Goal: Transaction & Acquisition: Purchase product/service

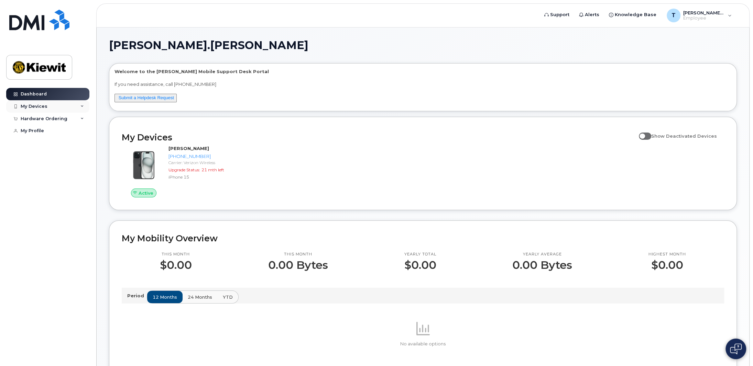
click at [59, 105] on div "My Devices" at bounding box center [47, 106] width 83 height 12
click at [57, 153] on div "Hardware Ordering" at bounding box center [47, 156] width 83 height 12
click at [58, 175] on link "New Order" at bounding box center [53, 168] width 71 height 13
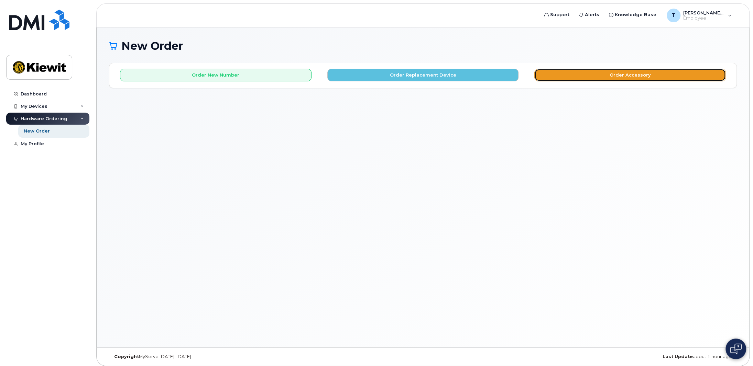
click at [586, 73] on button "Order Accessory" at bounding box center [629, 75] width 191 height 13
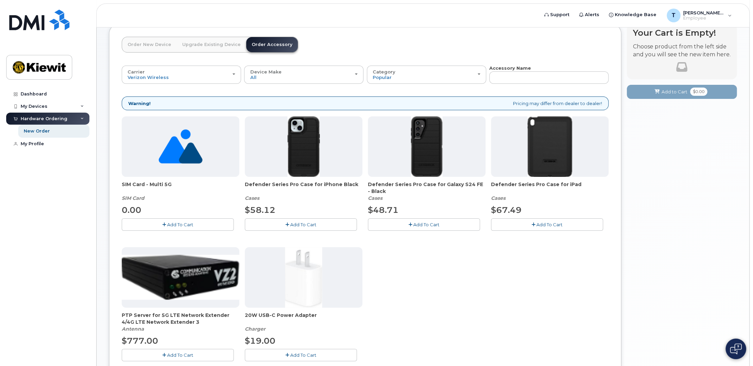
scroll to position [46, 0]
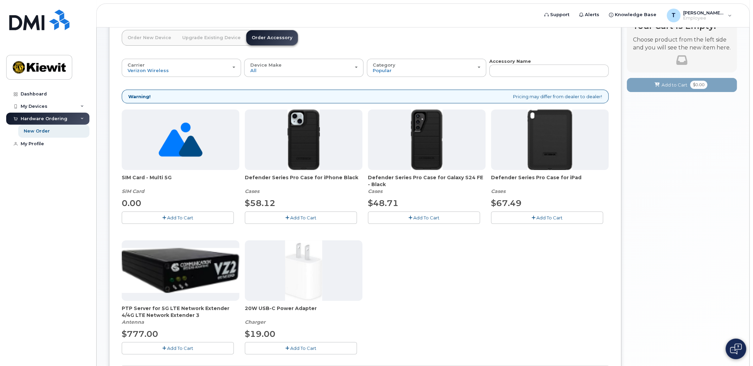
click at [301, 216] on span "Add To Cart" at bounding box center [303, 217] width 26 height 5
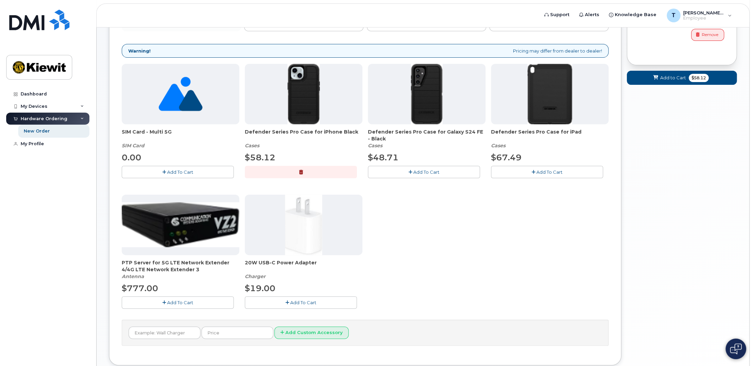
scroll to position [0, 0]
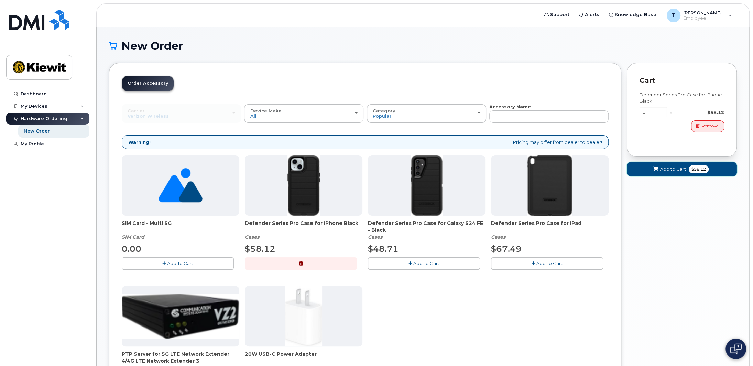
click at [687, 169] on button "Add to Cart $58.12" at bounding box center [682, 169] width 110 height 14
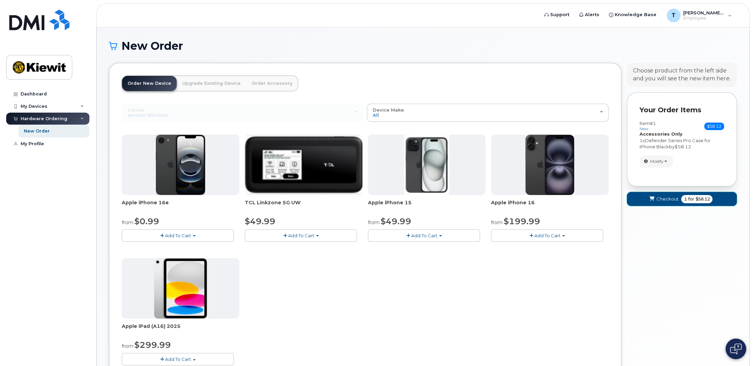
click at [652, 194] on button "Checkout 1 for $58.12" at bounding box center [682, 199] width 110 height 14
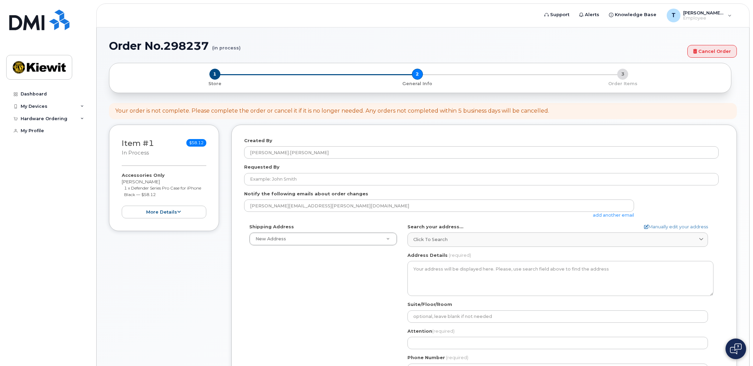
select select
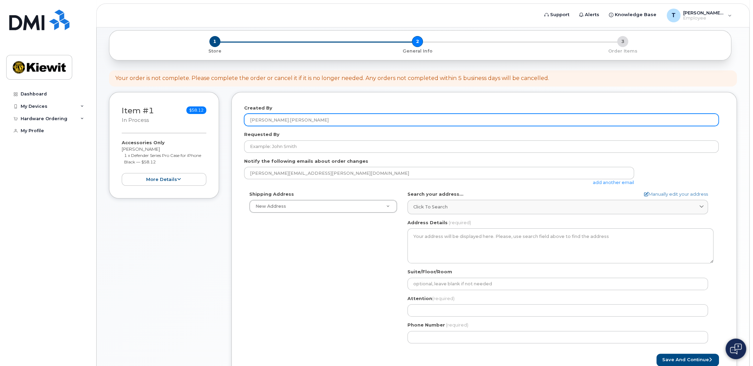
scroll to position [46, 0]
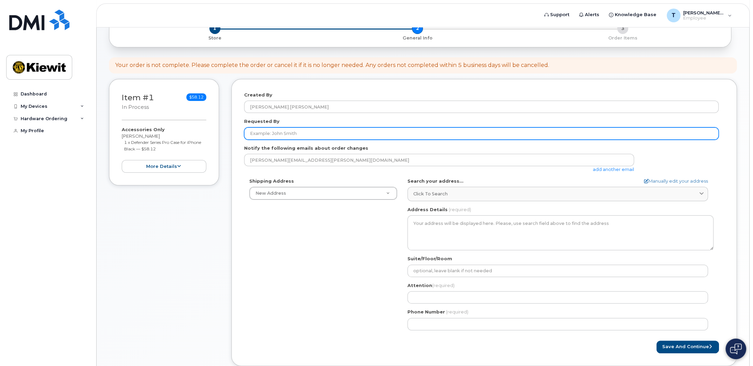
click at [282, 137] on input "Requested By" at bounding box center [481, 134] width 474 height 12
click at [413, 134] on input "Requested By" at bounding box center [481, 134] width 474 height 12
type input "Walid Hamad"
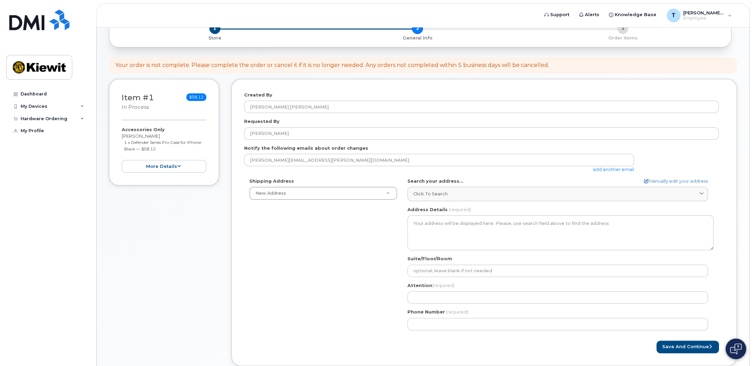
click at [365, 179] on div "Shipping Address New Address New Address" at bounding box center [323, 189] width 158 height 22
click at [332, 186] on div "Shipping Address New Address New Address" at bounding box center [323, 189] width 158 height 22
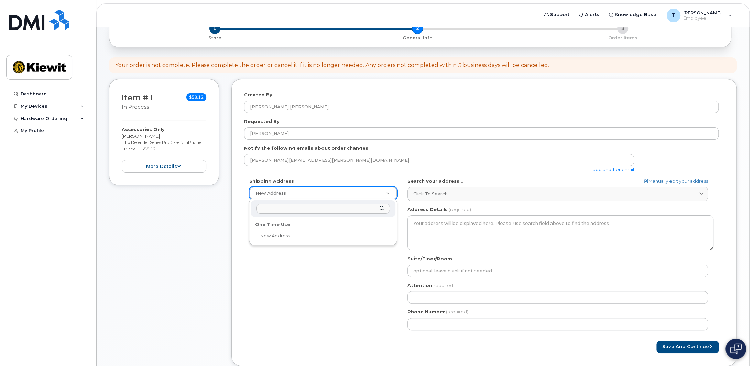
click at [288, 210] on input "text" at bounding box center [322, 209] width 133 height 10
paste input "1215 E Fort Ave"
type input "1"
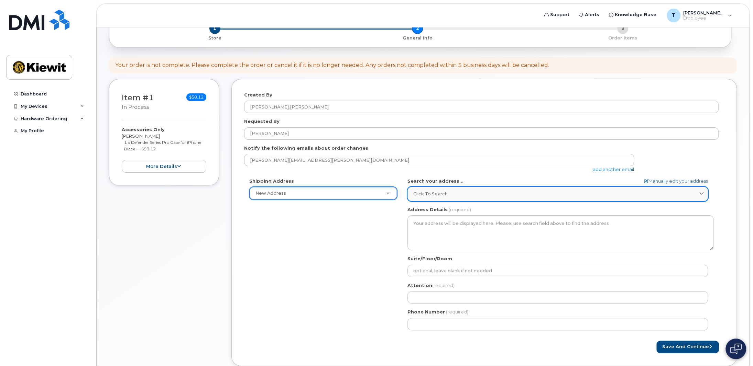
click at [485, 190] on link "Click to search" at bounding box center [557, 194] width 300 height 14
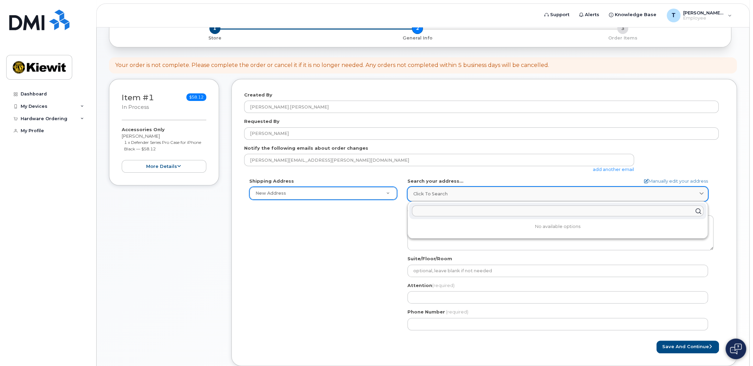
click at [482, 193] on div "Click to search" at bounding box center [557, 194] width 289 height 7
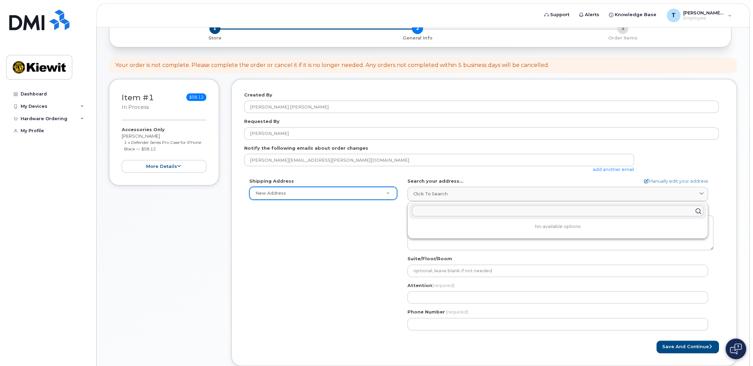
paste input "1215 E Fort Ave"
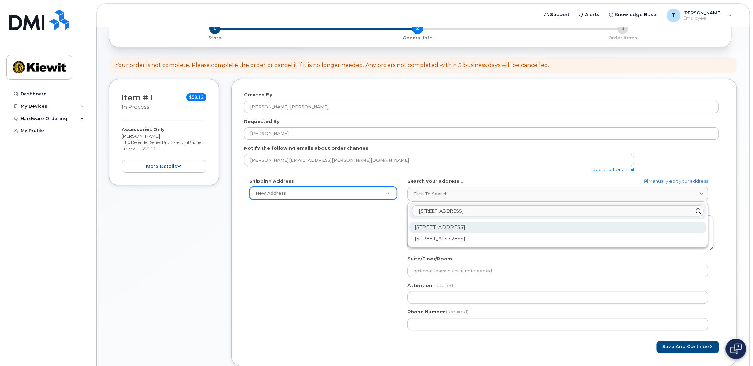
type input "1215 E Fort Ave"
click at [522, 227] on div "1215 E Fort Ave Baltimore MD 21230" at bounding box center [557, 227] width 297 height 11
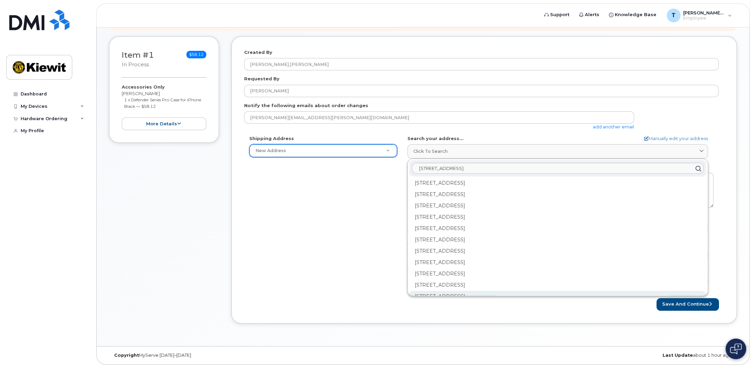
scroll to position [0, 0]
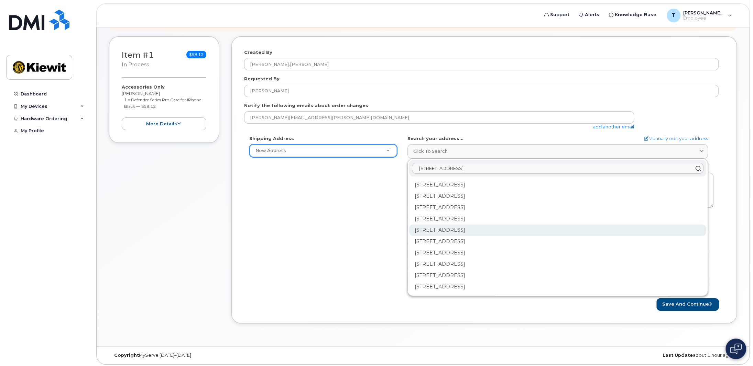
click at [550, 231] on div "1215 E Fort Ave Ste 104 Baltimore MD 21230-5280" at bounding box center [557, 230] width 297 height 11
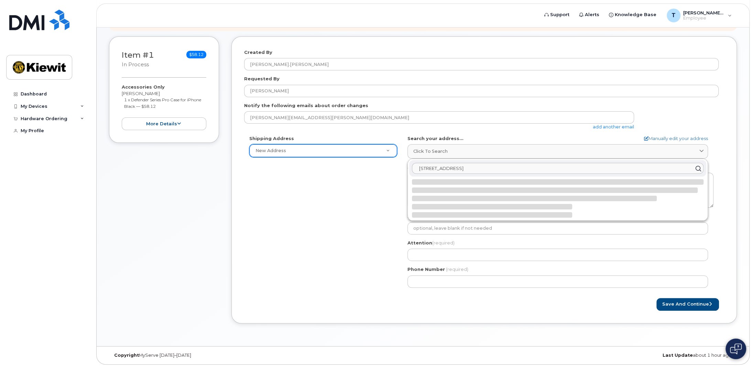
select select
type textarea "1215 E Fort Ave Ste 104 BALTIMORE MD 21230-5280 UNITED STATES"
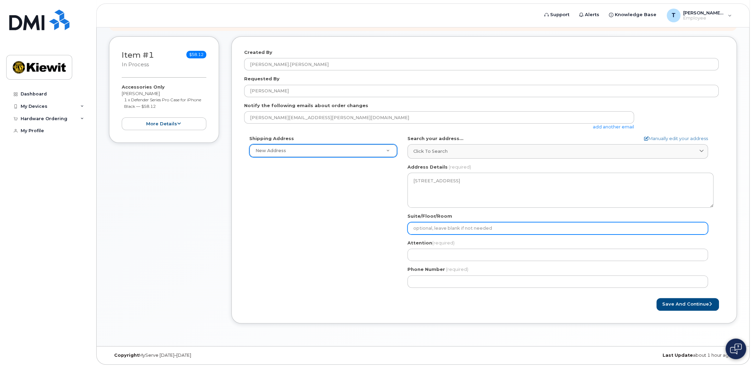
click at [542, 230] on input "Suite/Floor/Room" at bounding box center [557, 228] width 300 height 12
select select
type input "1"
select select
type input "10"
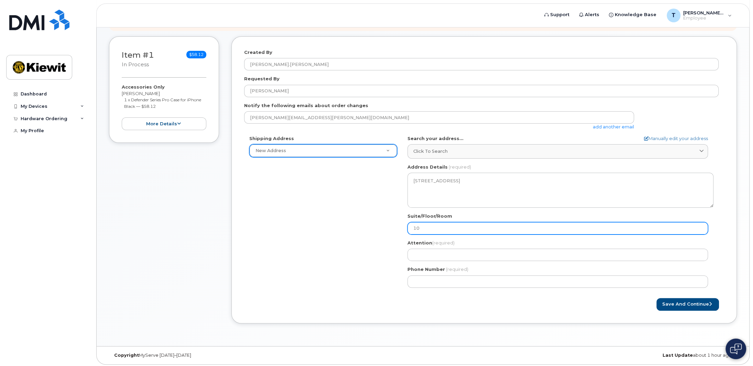
select select
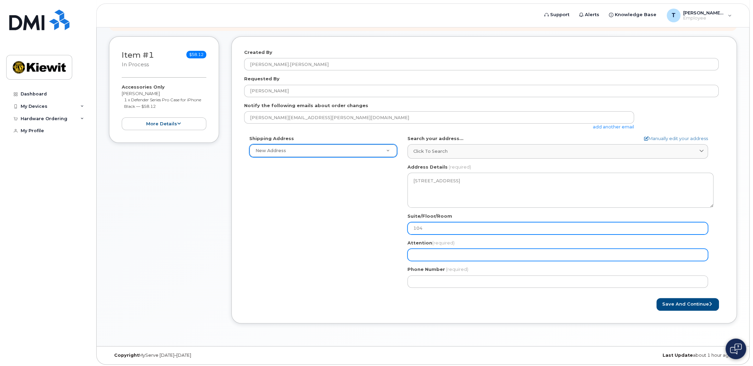
type input "104"
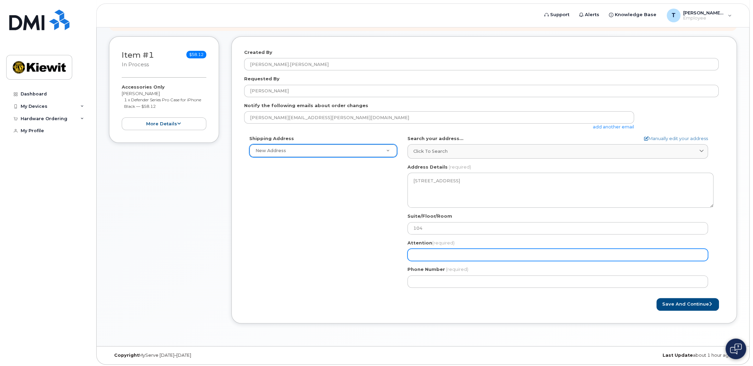
click at [579, 249] on input "Attention (required)" at bounding box center [557, 255] width 300 height 12
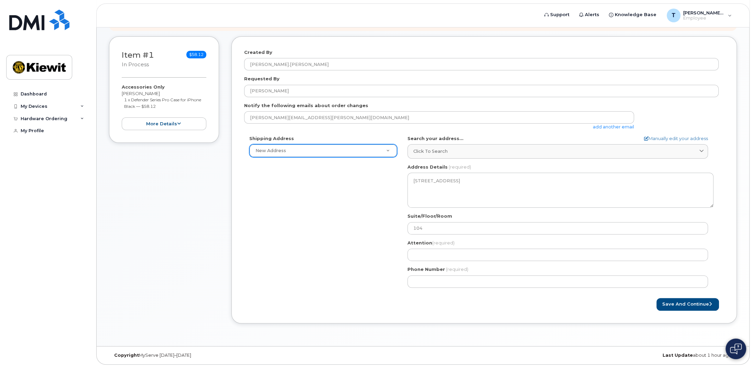
click at [549, 266] on div "Phone Number (required)" at bounding box center [560, 277] width 306 height 22
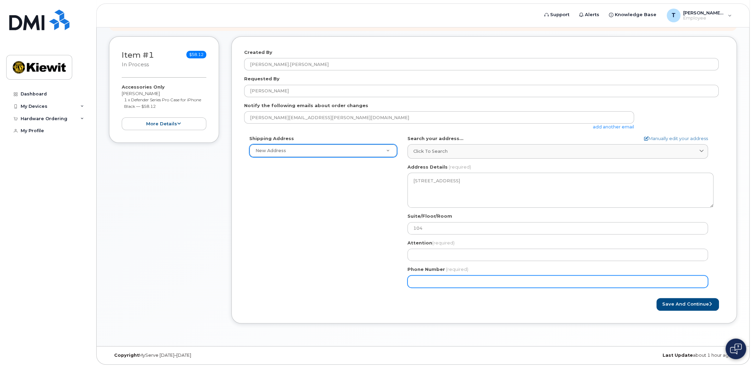
click at [546, 284] on input "Phone Number" at bounding box center [557, 282] width 300 height 12
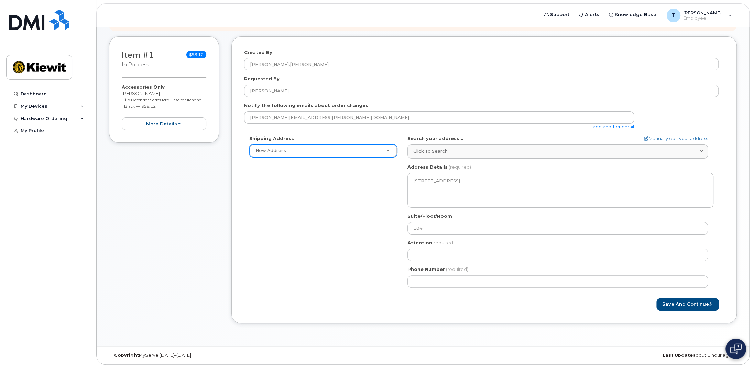
click at [562, 262] on div "MD Baltimore Search your address... Manually edit your address Click to search …" at bounding box center [560, 214] width 316 height 158
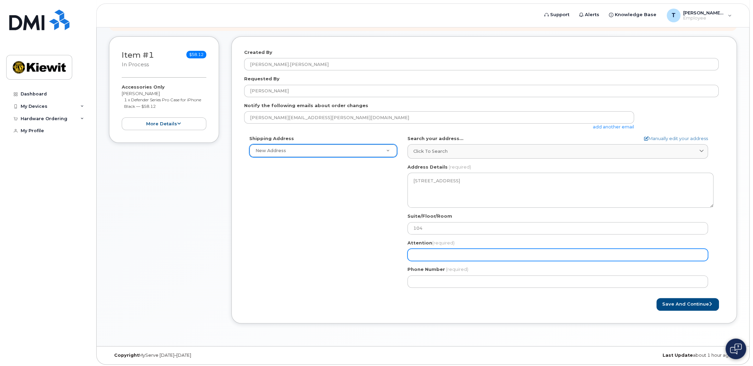
click at [564, 254] on input "Attention (required)" at bounding box center [557, 255] width 300 height 12
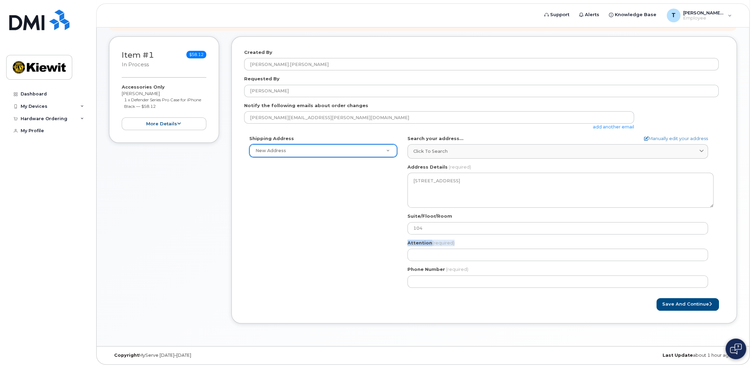
drag, startPoint x: 405, startPoint y: 242, endPoint x: 453, endPoint y: 244, distance: 48.2
click at [453, 244] on div "MD Baltimore Search your address... Manually edit your address Click to search …" at bounding box center [560, 214] width 316 height 158
click at [464, 244] on div "Attention (required)" at bounding box center [560, 251] width 306 height 22
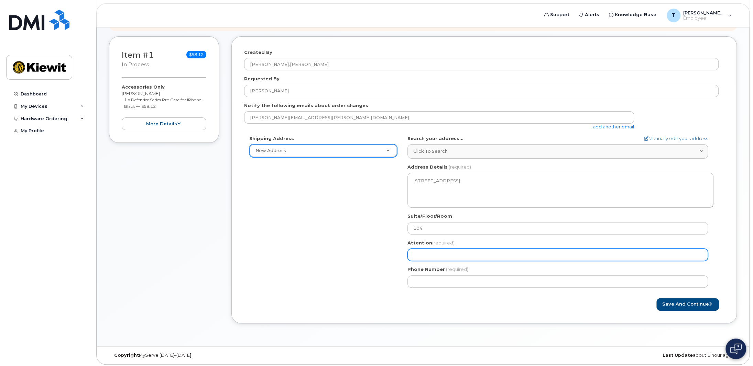
click at [459, 255] on input "Attention (required)" at bounding box center [557, 255] width 300 height 12
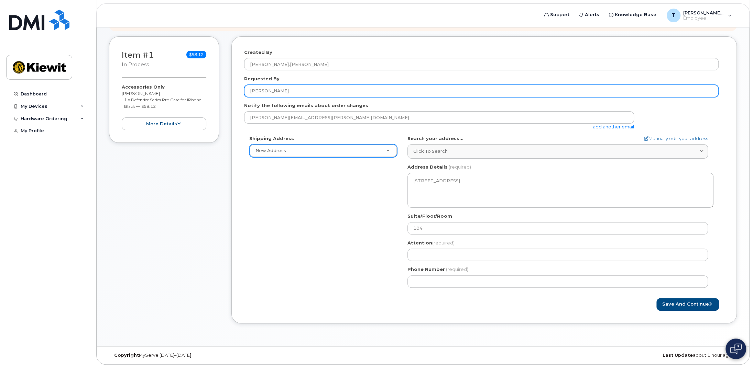
drag, startPoint x: 304, startPoint y: 86, endPoint x: 226, endPoint y: 89, distance: 78.5
click at [226, 89] on div "Item #1 in process $58.12 Accessories Only Thomas Mckernan 1 x Defender Series …" at bounding box center [423, 185] width 628 height 298
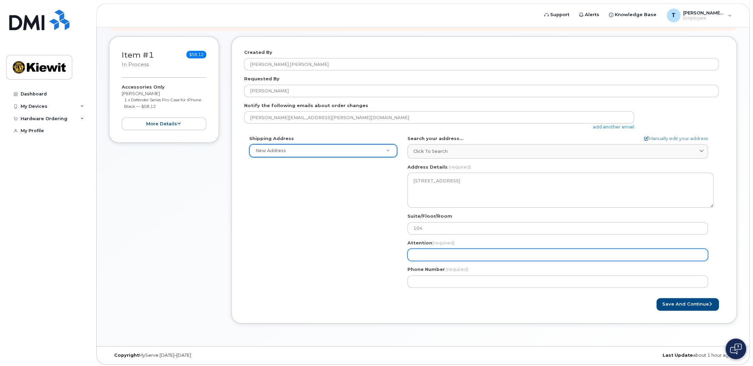
click at [473, 253] on input "Attention (required)" at bounding box center [557, 255] width 300 height 12
paste input "[PERSON_NAME]"
select select
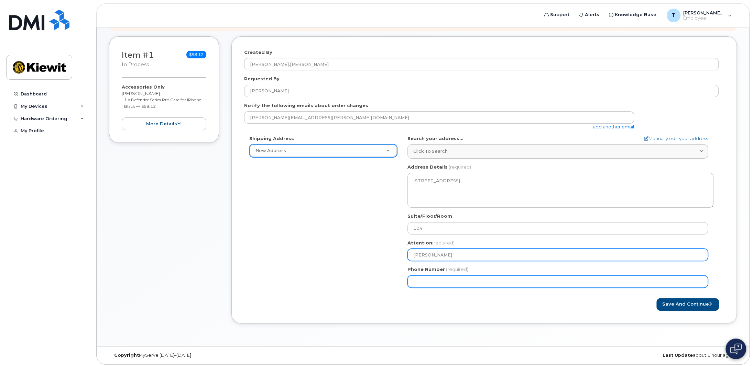
type input "[PERSON_NAME]"
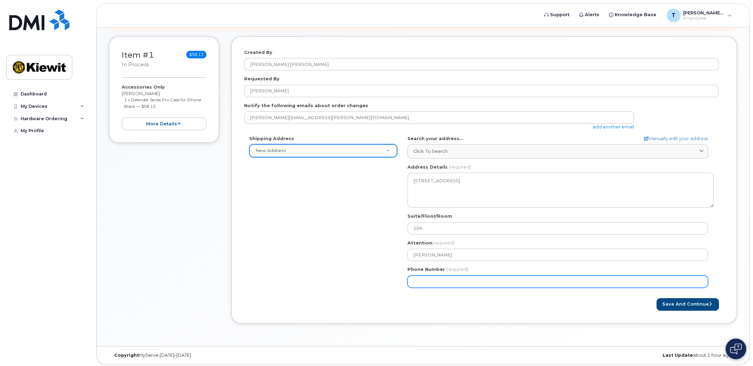
click at [469, 279] on input "Phone Number" at bounding box center [557, 282] width 300 height 12
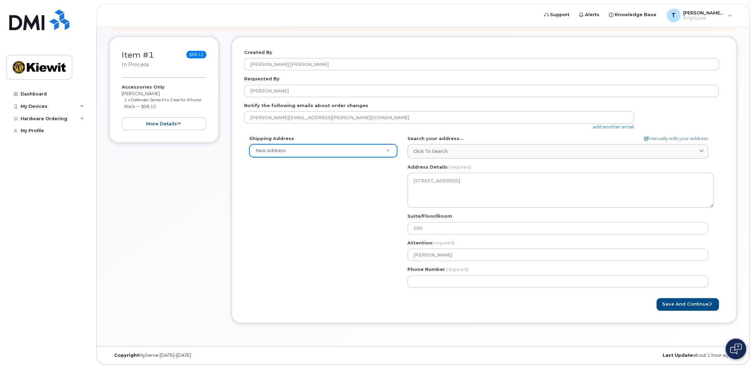
click at [459, 221] on div "Suite/Floor/Room 104" at bounding box center [560, 224] width 306 height 22
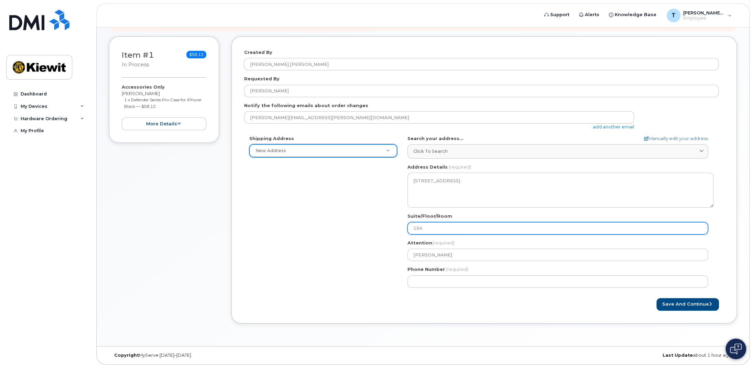
click at [458, 225] on input "104" at bounding box center [557, 228] width 300 height 12
select select
type input "10"
select select
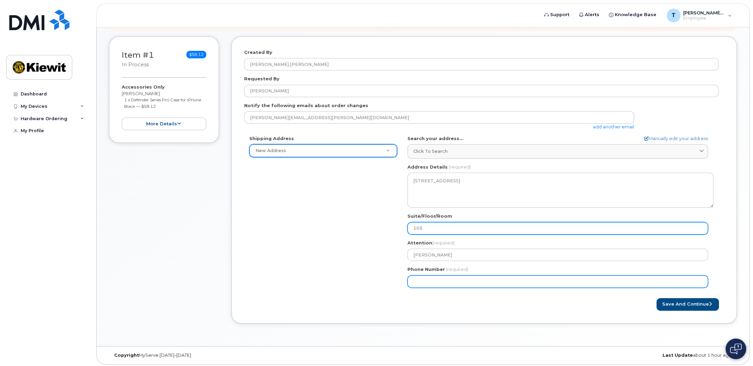
type input "105"
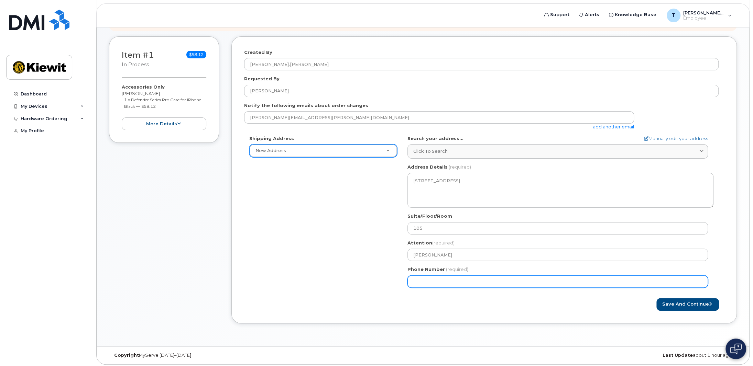
click at [470, 277] on input "Phone Number" at bounding box center [557, 282] width 300 height 12
click at [467, 281] on input "Phone Number" at bounding box center [557, 282] width 300 height 12
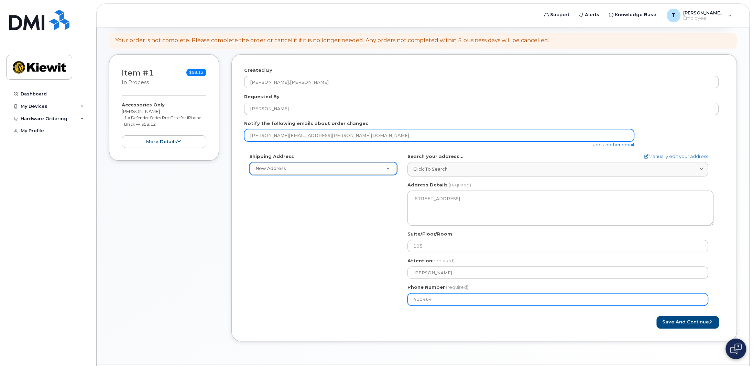
scroll to position [88, 0]
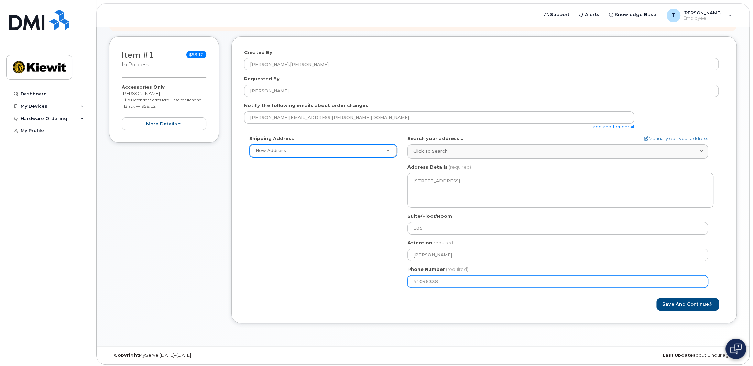
type input "410463387"
select select
type input "4104633872"
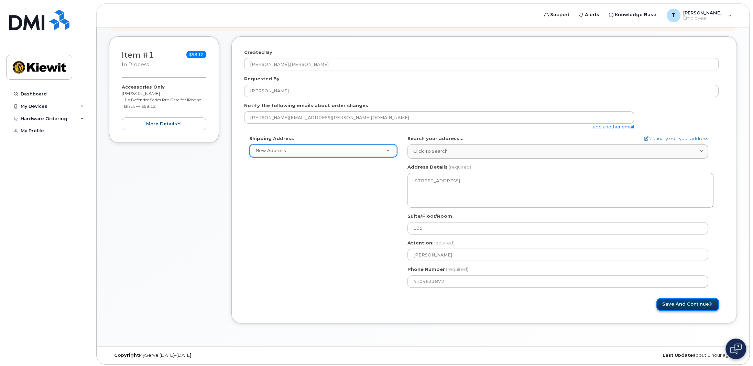
click at [697, 305] on button "Save and Continue" at bounding box center [687, 304] width 63 height 13
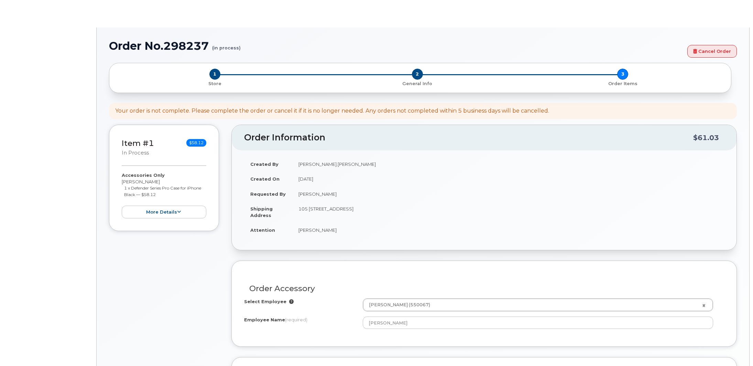
select select
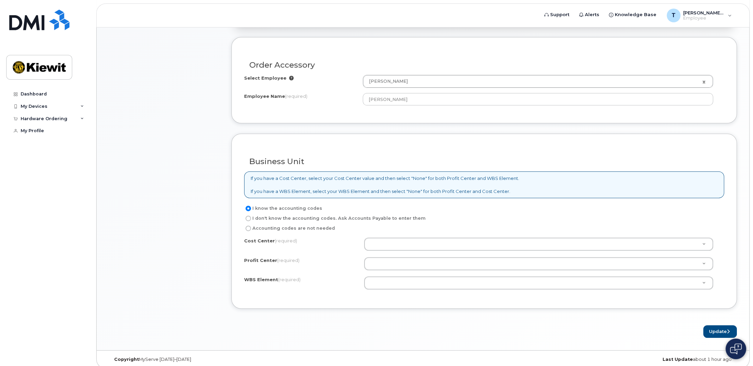
scroll to position [226, 0]
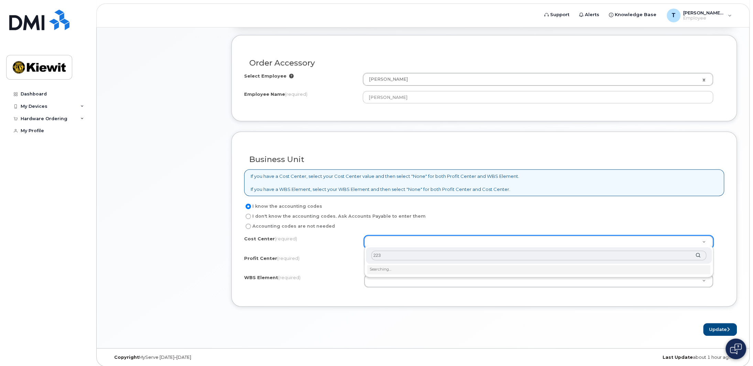
type input "2230"
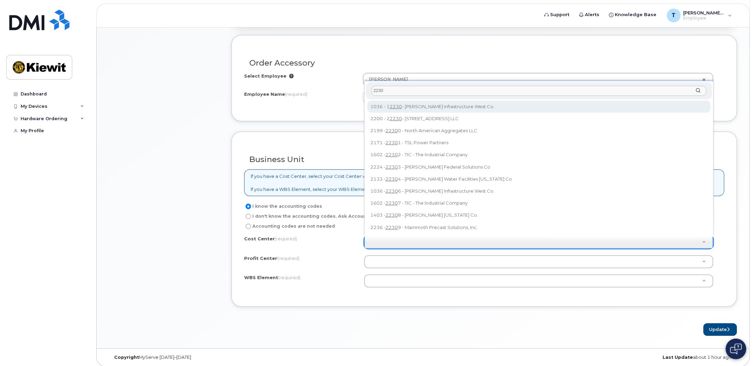
drag, startPoint x: 471, startPoint y: 88, endPoint x: 364, endPoint y: 87, distance: 106.9
click at [364, 87] on div "2230 1036 - 1 2230 - Kiewit Infrastructure West Co. 2200 - 2 2230 - 318 Battles…" at bounding box center [538, 159] width 349 height 156
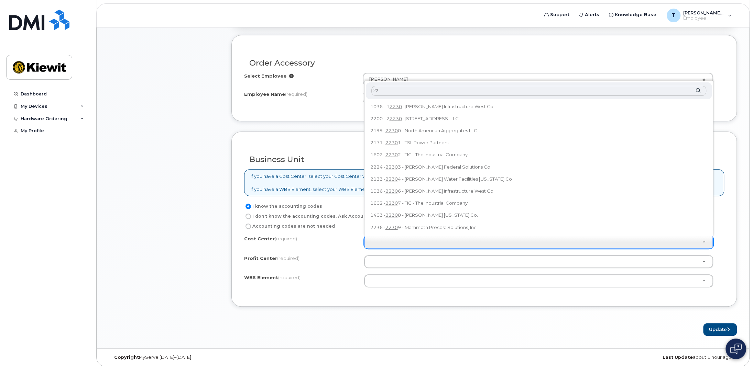
type input "2"
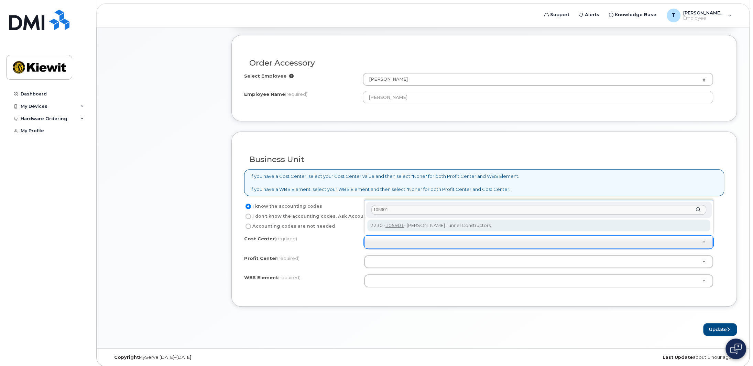
type input "105901"
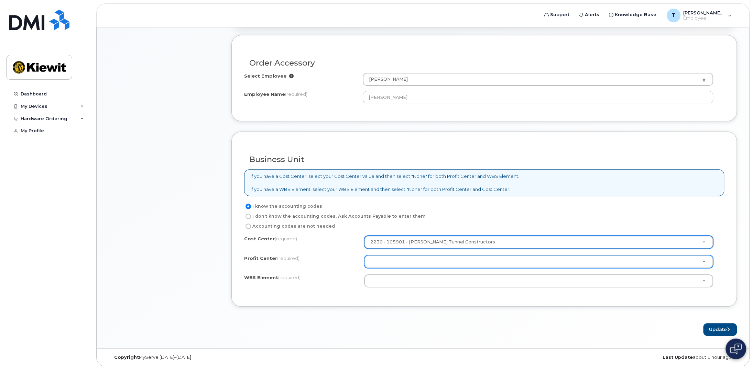
click at [436, 255] on div at bounding box center [538, 261] width 349 height 13
click at [362, 266] on body "Support Alerts Knowledge Base T Thomas.Mckernan Employee English Français Sign …" at bounding box center [376, 72] width 753 height 596
type input "105901"
click at [413, 283] on div "105901 No matches found" at bounding box center [538, 280] width 349 height 30
drag, startPoint x: 410, startPoint y: 275, endPoint x: 367, endPoint y: 273, distance: 42.7
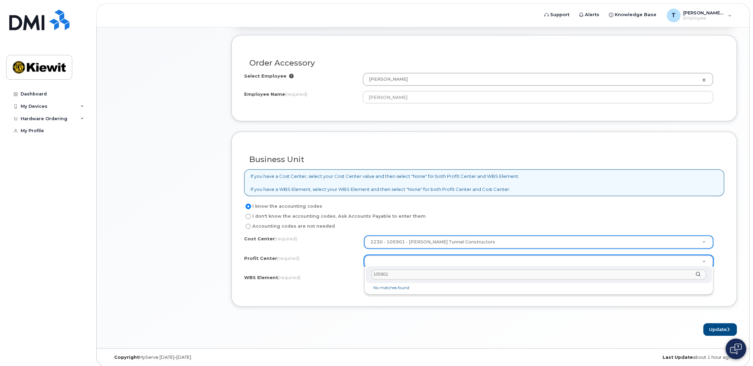
click at [372, 273] on input "105901" at bounding box center [538, 275] width 335 height 10
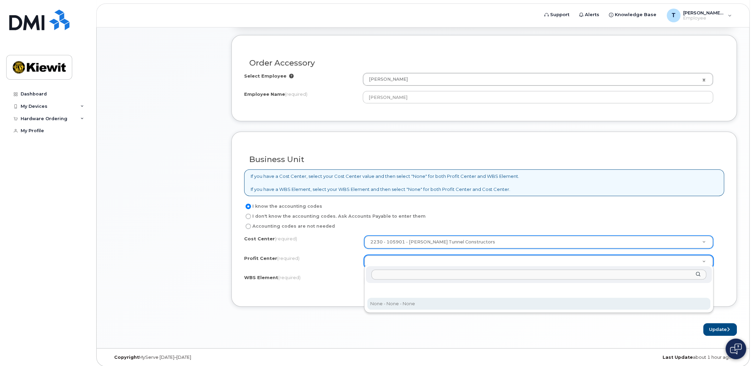
select select "None"
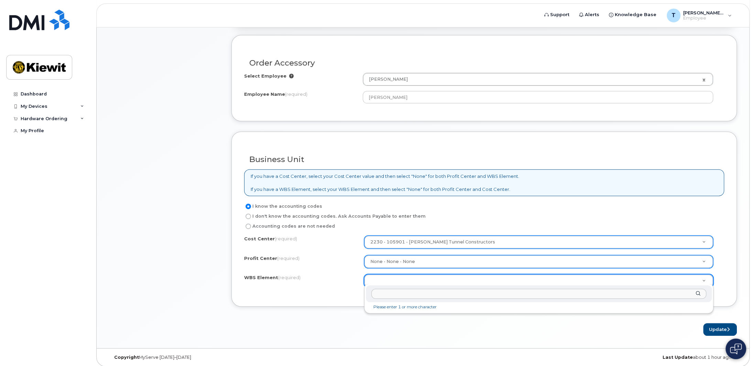
click at [468, 297] on input "text" at bounding box center [538, 294] width 335 height 10
click at [406, 297] on input "text" at bounding box center [538, 294] width 335 height 10
type input "105901.1036"
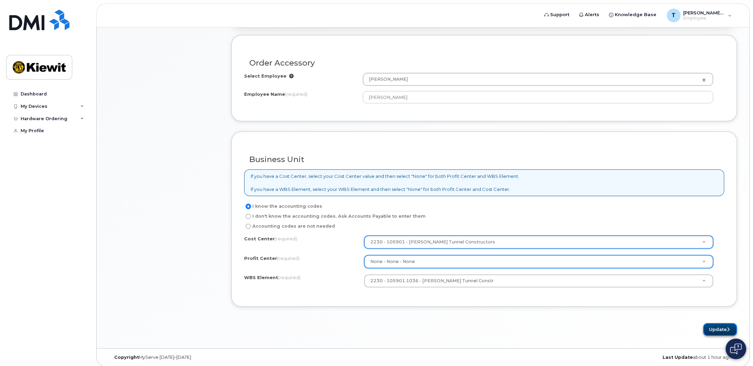
click at [707, 326] on button "Update" at bounding box center [720, 329] width 34 height 13
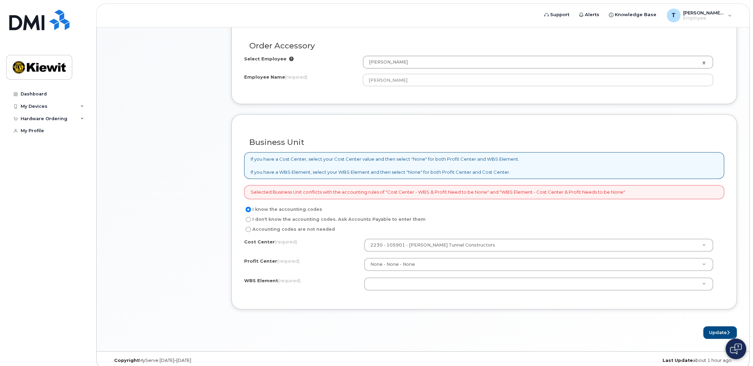
scroll to position [246, 0]
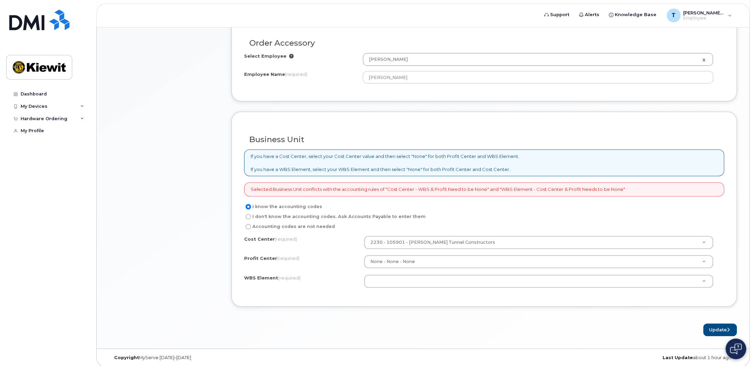
click at [479, 265] on div "Cost Center (required) 2230 - 105901 - [PERSON_NAME] Tunnel Constructors 105901…" at bounding box center [484, 265] width 480 height 58
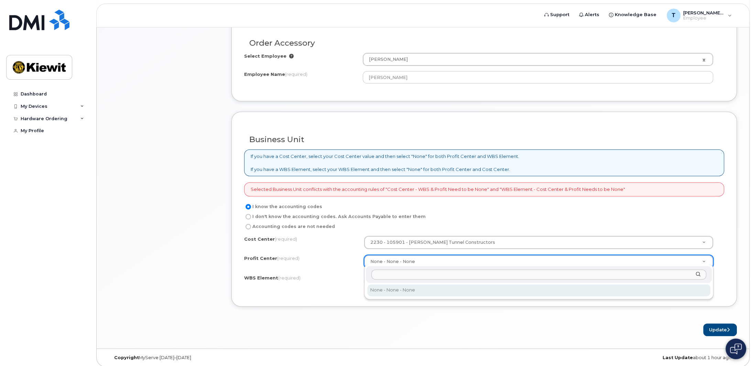
click at [453, 277] on input "text" at bounding box center [538, 275] width 335 height 10
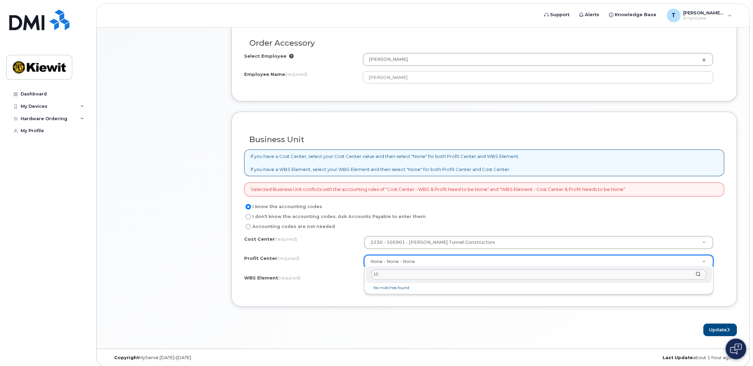
type input "1"
click at [435, 141] on h3 "Business Unit" at bounding box center [484, 139] width 470 height 9
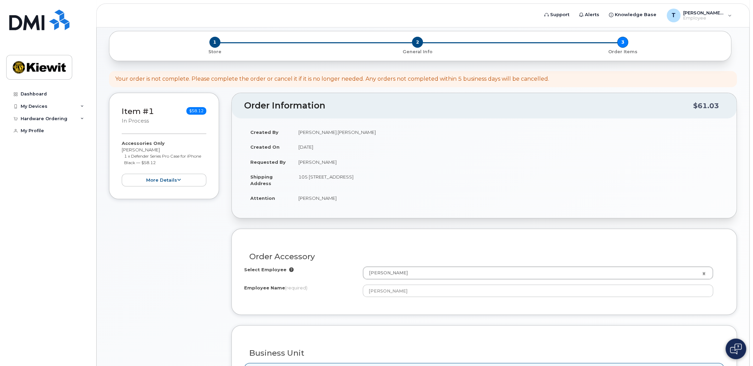
scroll to position [0, 0]
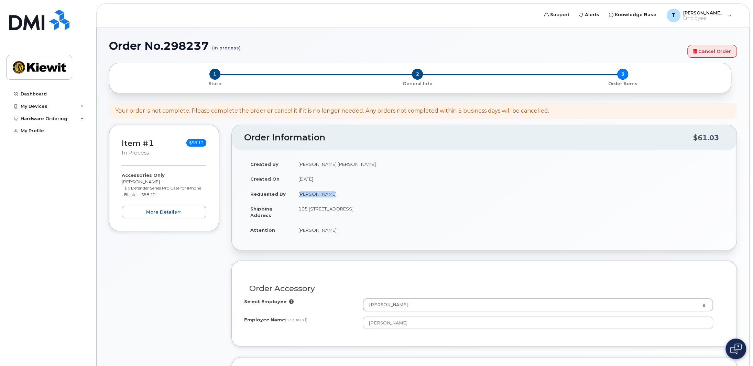
drag, startPoint x: 298, startPoint y: 189, endPoint x: 341, endPoint y: 192, distance: 43.8
click at [341, 192] on td "[PERSON_NAME]" at bounding box center [508, 194] width 432 height 15
click at [364, 188] on td "[PERSON_NAME]" at bounding box center [508, 194] width 432 height 15
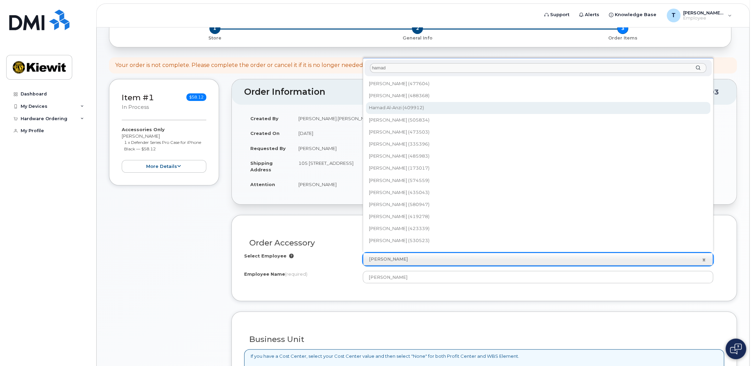
type input "hamad"
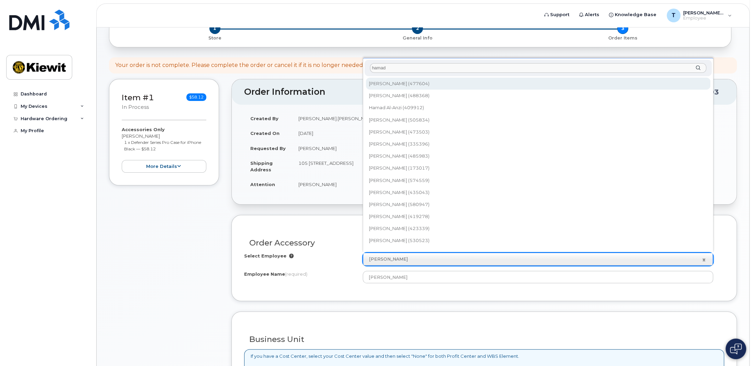
drag, startPoint x: 407, startPoint y: 66, endPoint x: 343, endPoint y: 64, distance: 63.6
click at [343, 64] on body "Support Alerts Knowledge Base T [PERSON_NAME].[PERSON_NAME] Employee English Fr…" at bounding box center [376, 262] width 753 height 617
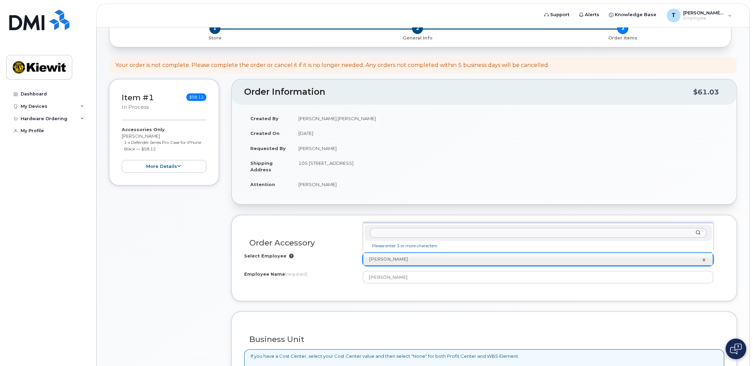
paste input "[PERSON_NAME]"
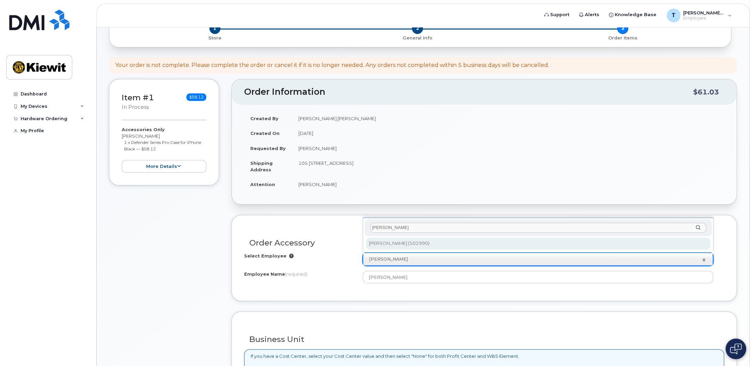
type input "[PERSON_NAME]"
type input "2162418"
type input "[PERSON_NAME]"
select select
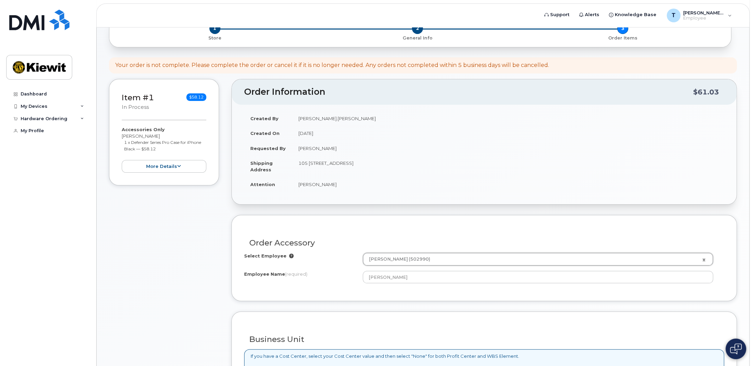
scroll to position [91, 0]
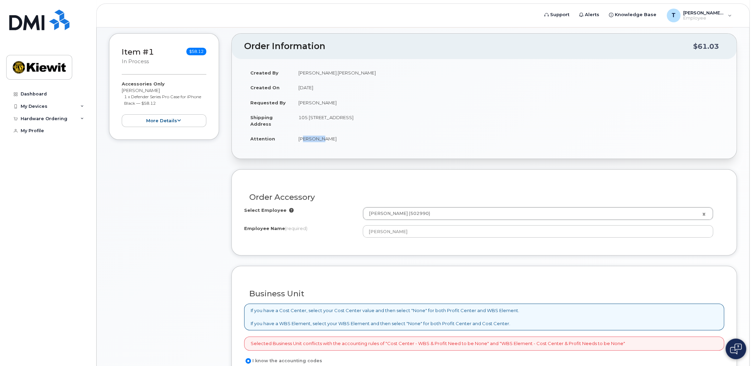
drag, startPoint x: 318, startPoint y: 136, endPoint x: 300, endPoint y: 137, distance: 17.2
click at [300, 137] on td "[PERSON_NAME]" at bounding box center [508, 138] width 432 height 15
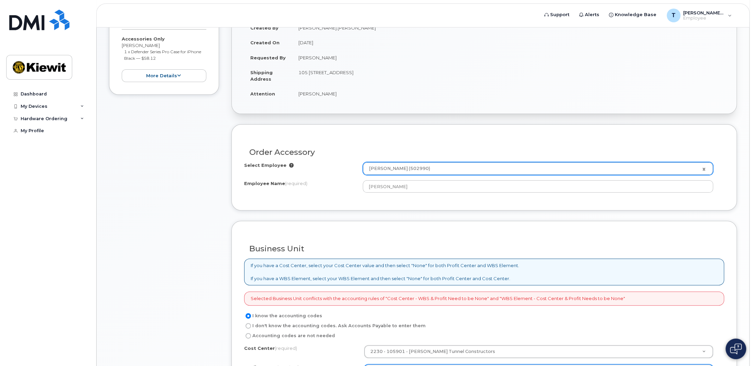
scroll to position [137, 0]
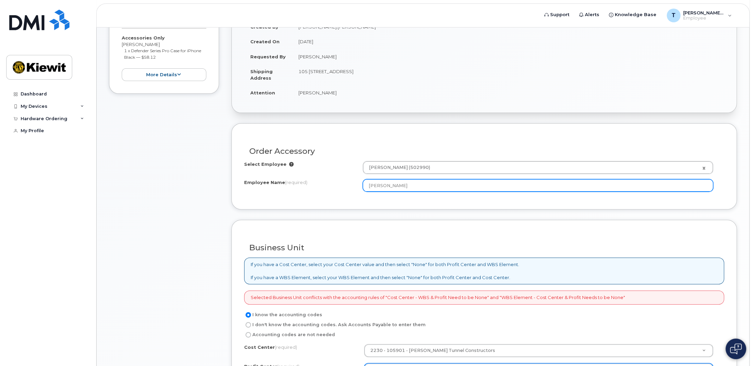
click at [415, 179] on input "[PERSON_NAME]" at bounding box center [538, 185] width 350 height 12
click at [412, 183] on input "[PERSON_NAME]" at bounding box center [538, 185] width 350 height 12
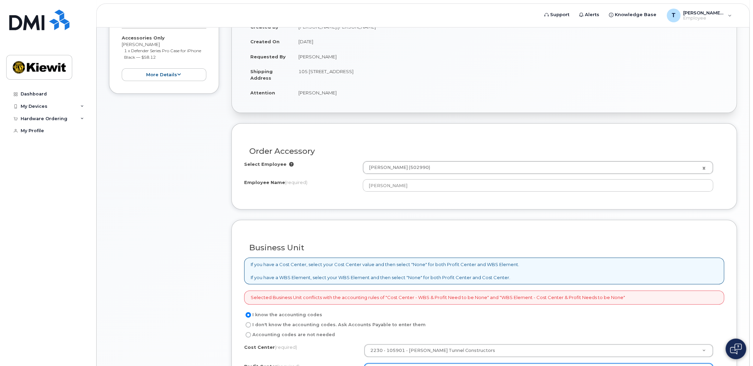
click at [406, 207] on div "Order Accessory Select Employee Ahmad Masjidi (502990) 2162418 Employee Name (r…" at bounding box center [483, 166] width 505 height 86
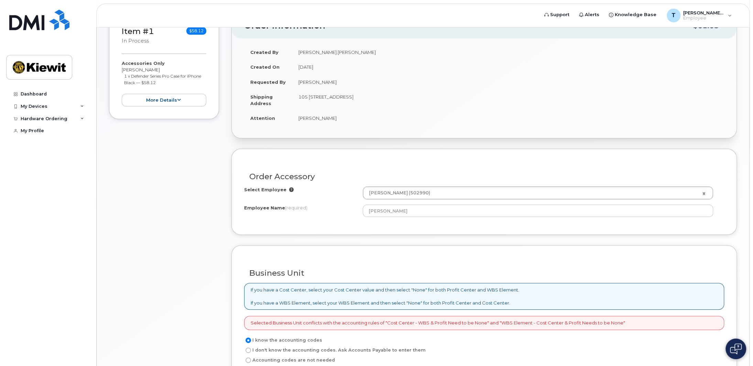
scroll to position [91, 0]
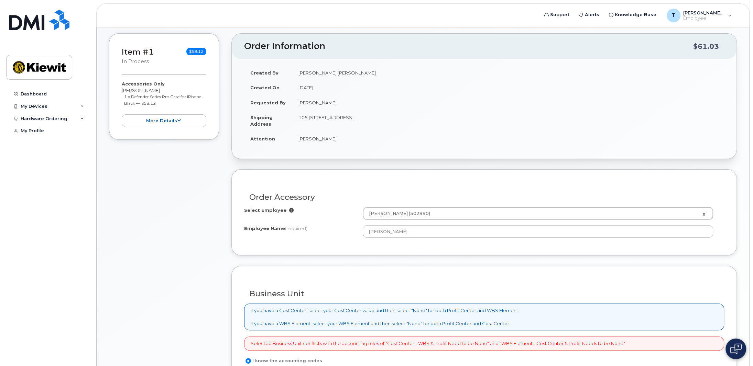
click at [341, 120] on td "105 [STREET_ADDRESS]" at bounding box center [508, 120] width 432 height 21
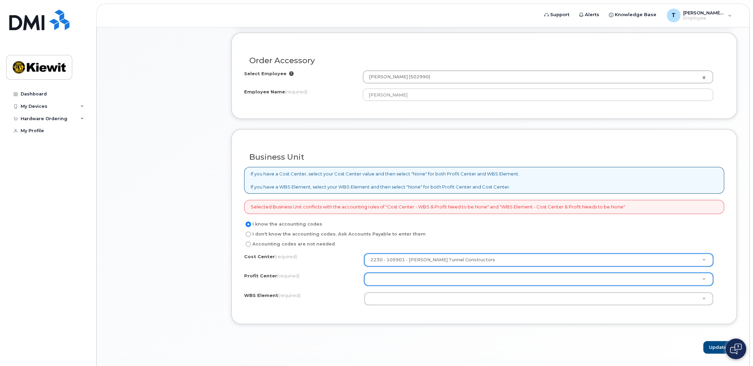
scroll to position [229, 0]
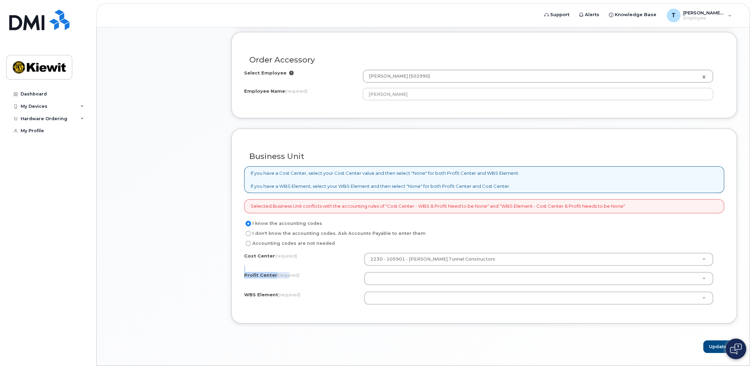
drag, startPoint x: 287, startPoint y: 272, endPoint x: 234, endPoint y: 264, distance: 53.5
click at [234, 264] on div "Business Unit If you have a Cost Center, select your Cost Center value and then…" at bounding box center [483, 226] width 505 height 195
click at [271, 272] on label "Profit Center (required)" at bounding box center [271, 275] width 55 height 7
drag, startPoint x: 243, startPoint y: 274, endPoint x: 340, endPoint y: 277, distance: 96.7
click at [340, 277] on div "Business Unit If you have a Cost Center, select your Cost Center value and then…" at bounding box center [483, 226] width 505 height 195
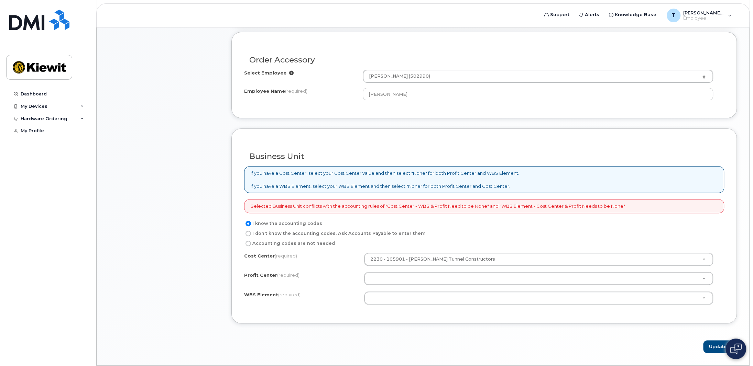
click at [344, 279] on div "Profit Center (required) None - None - None" at bounding box center [484, 278] width 480 height 13
drag, startPoint x: 491, startPoint y: 253, endPoint x: 439, endPoint y: 251, distance: 52.3
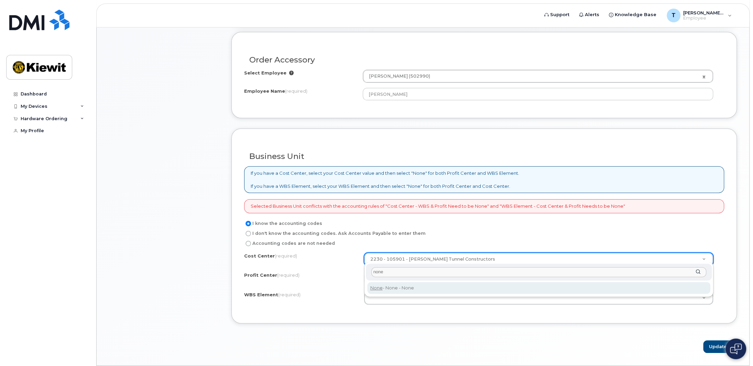
type input "none"
type input "None"
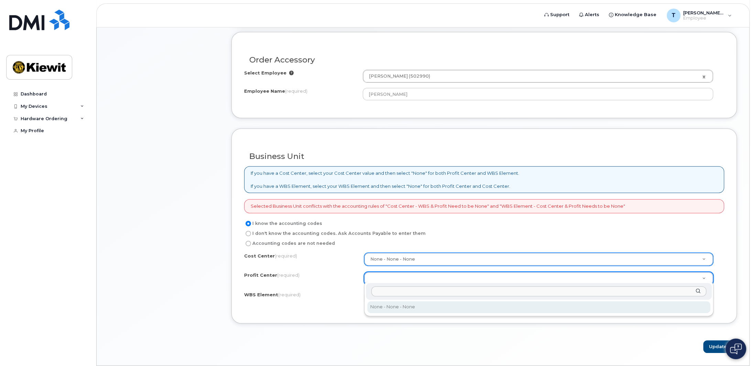
select select "None"
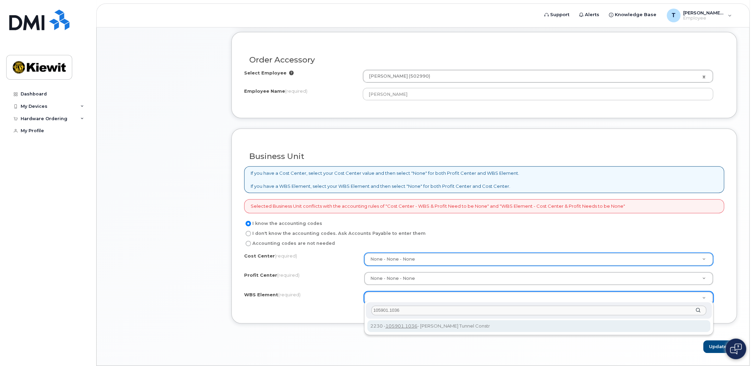
type input "105901.1036"
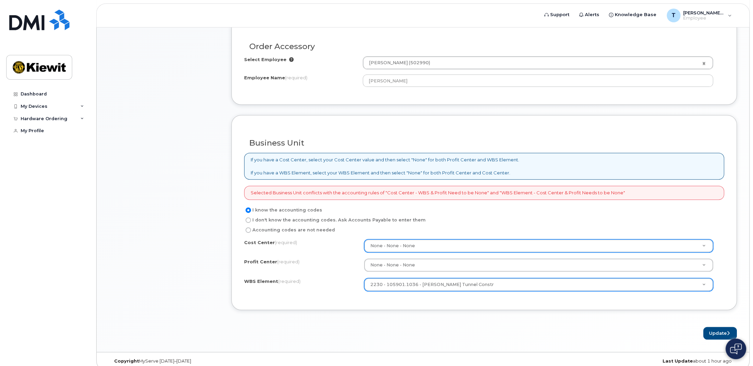
scroll to position [246, 0]
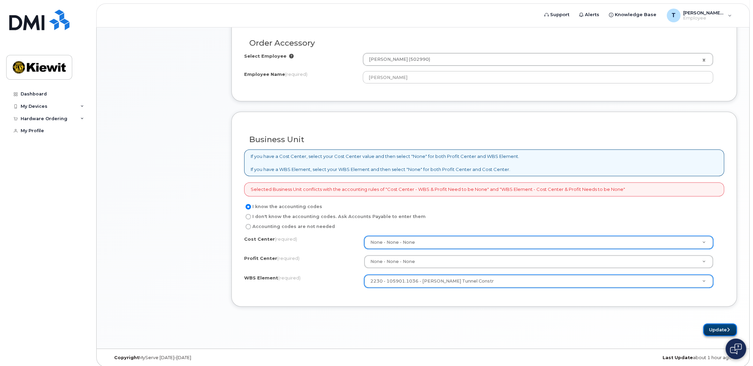
click at [716, 324] on button "Update" at bounding box center [720, 330] width 34 height 13
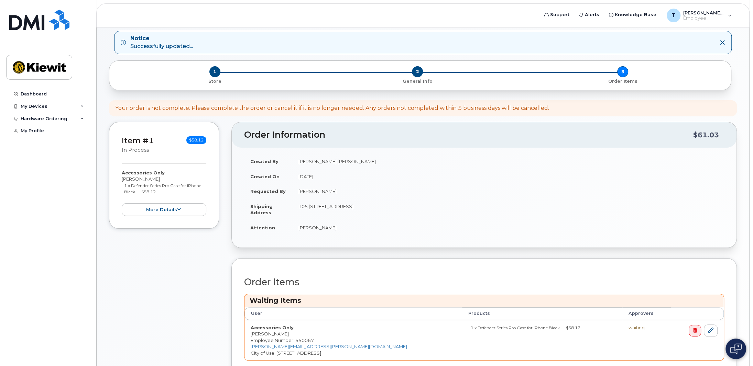
scroll to position [105, 0]
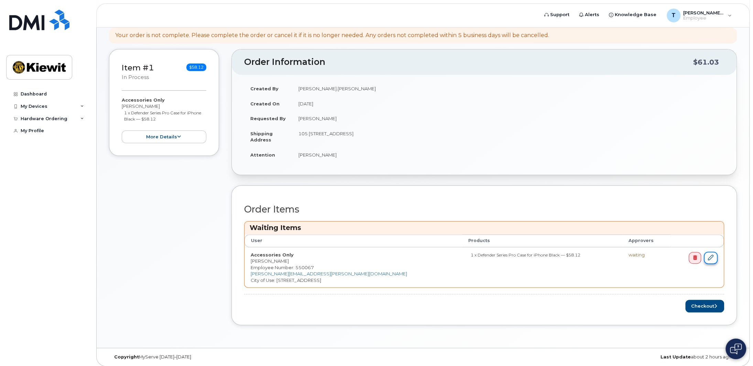
click at [714, 254] on link at bounding box center [711, 258] width 14 height 13
click at [710, 255] on icon at bounding box center [710, 257] width 5 height 5
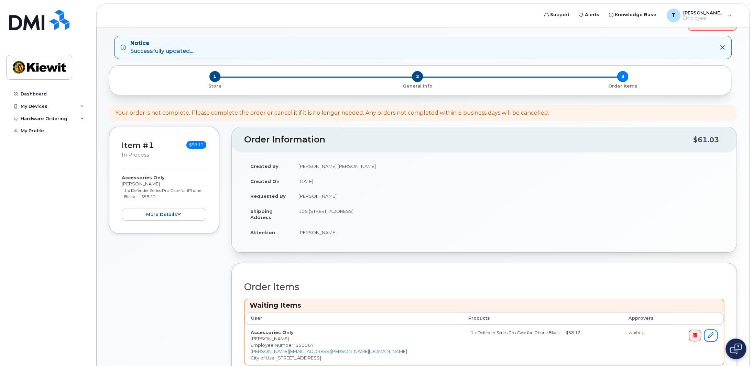
scroll to position [0, 0]
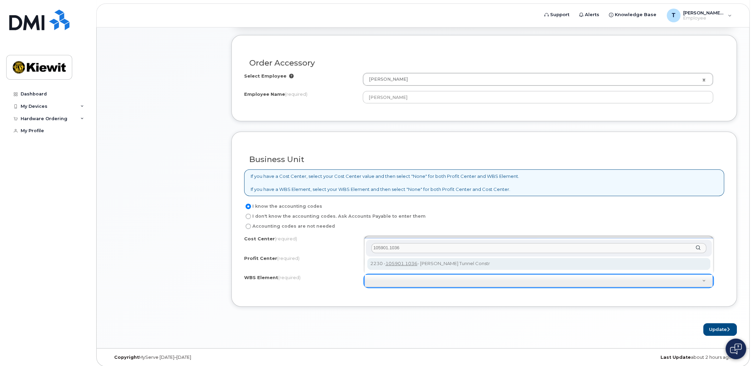
type input "105901.1036"
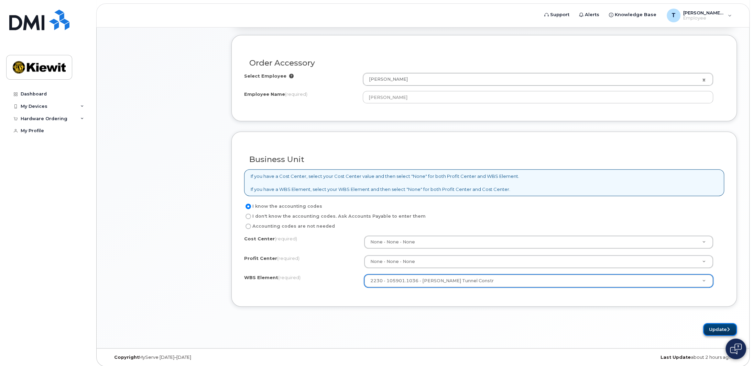
click at [725, 325] on button "Update" at bounding box center [720, 329] width 34 height 13
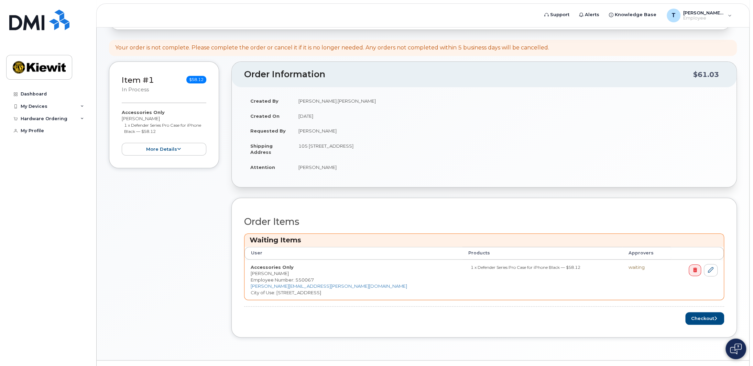
scroll to position [105, 0]
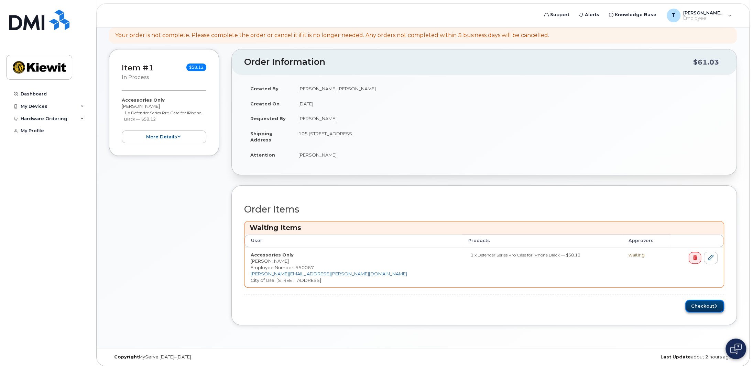
click at [694, 304] on button "Checkout" at bounding box center [704, 306] width 39 height 13
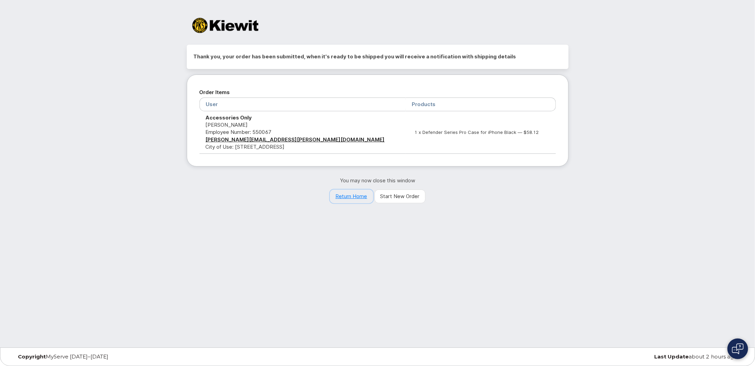
click at [360, 196] on link "Return Home" at bounding box center [351, 197] width 43 height 14
